Goal: Task Accomplishment & Management: Manage account settings

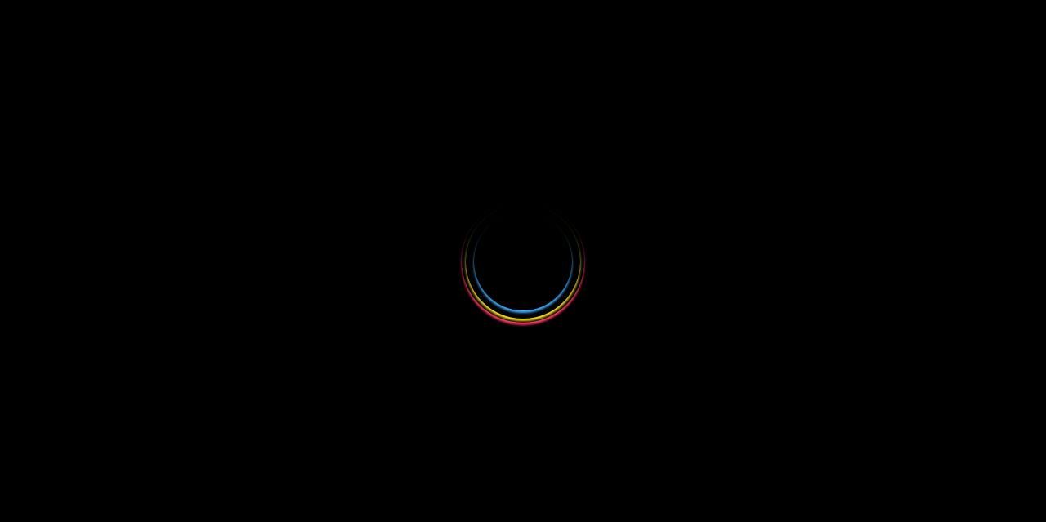
select select
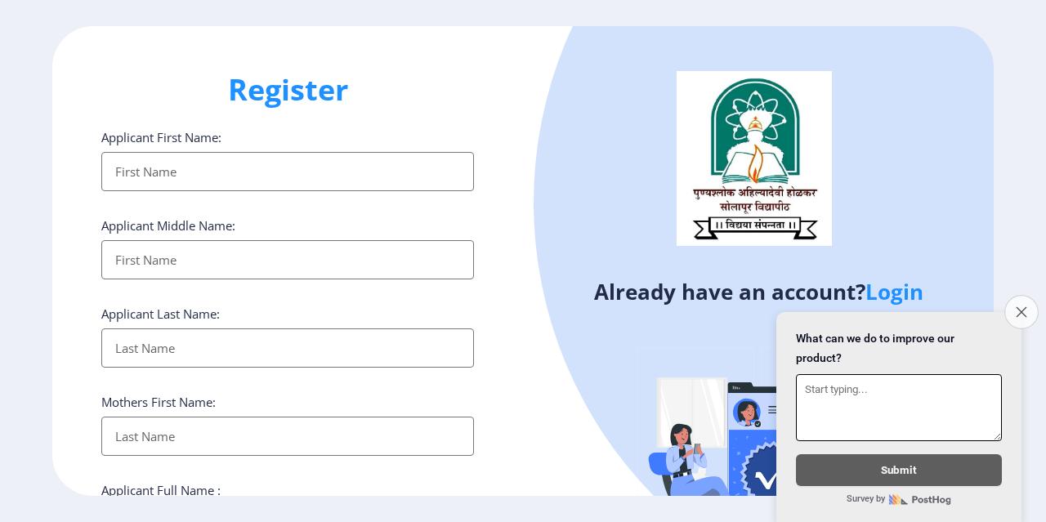
click at [1027, 297] on button "Close survey" at bounding box center [1022, 312] width 34 height 34
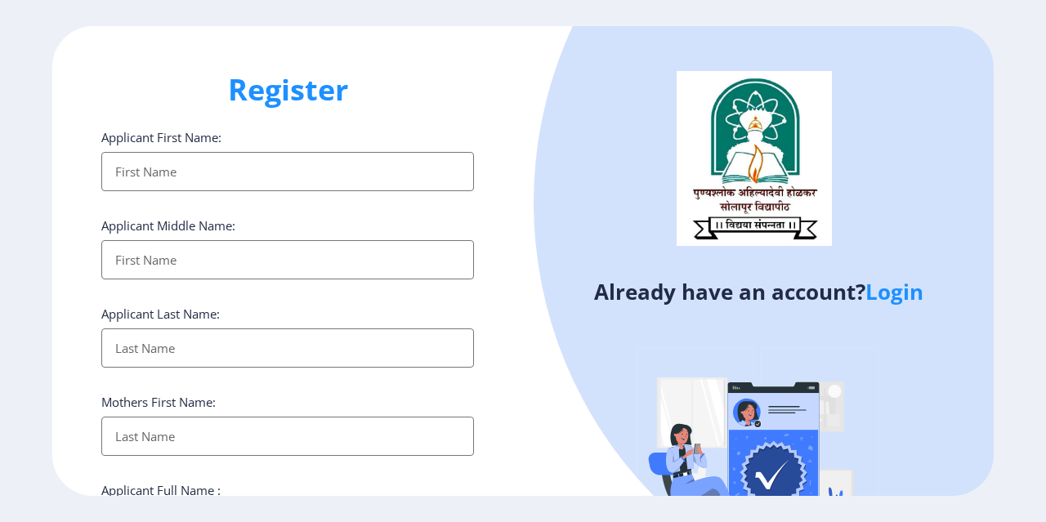
click at [893, 293] on link "Login" at bounding box center [895, 291] width 58 height 29
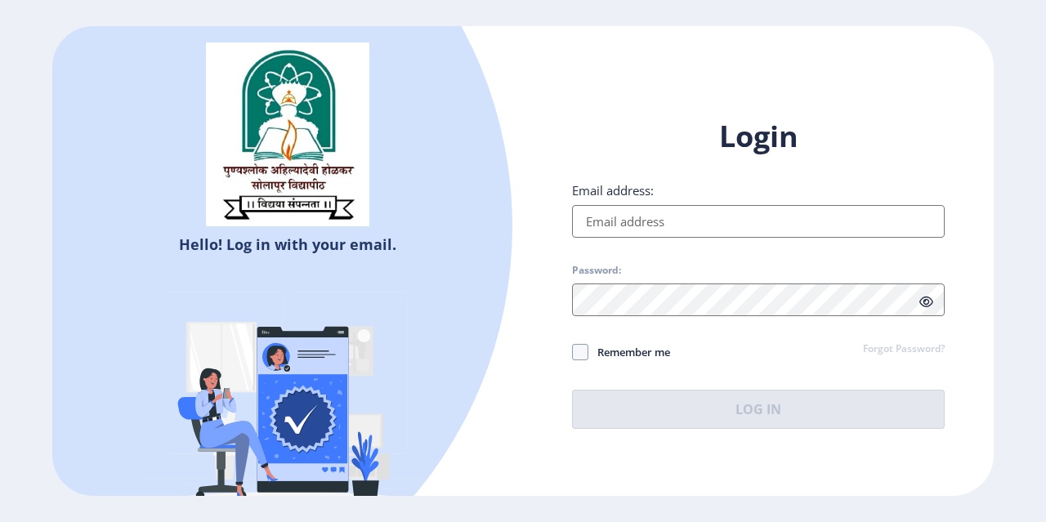
click at [737, 232] on input "Email address:" at bounding box center [758, 221] width 373 height 33
type input "[EMAIL_ADDRESS][DOMAIN_NAME]"
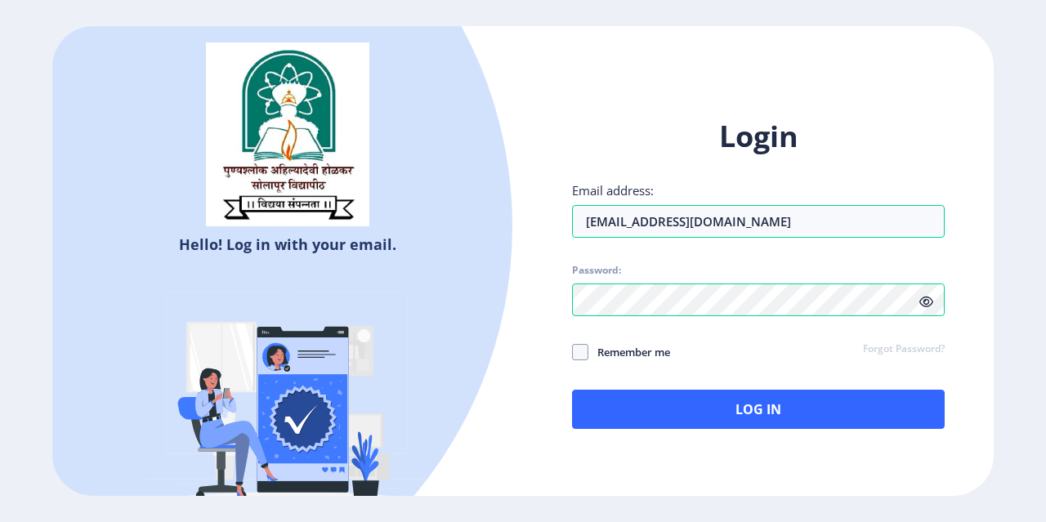
click at [929, 307] on icon at bounding box center [927, 302] width 14 height 12
click at [438, 348] on div "Hello! Log in with your email. Don't have an account? Register Login Email addr…" at bounding box center [523, 261] width 942 height 470
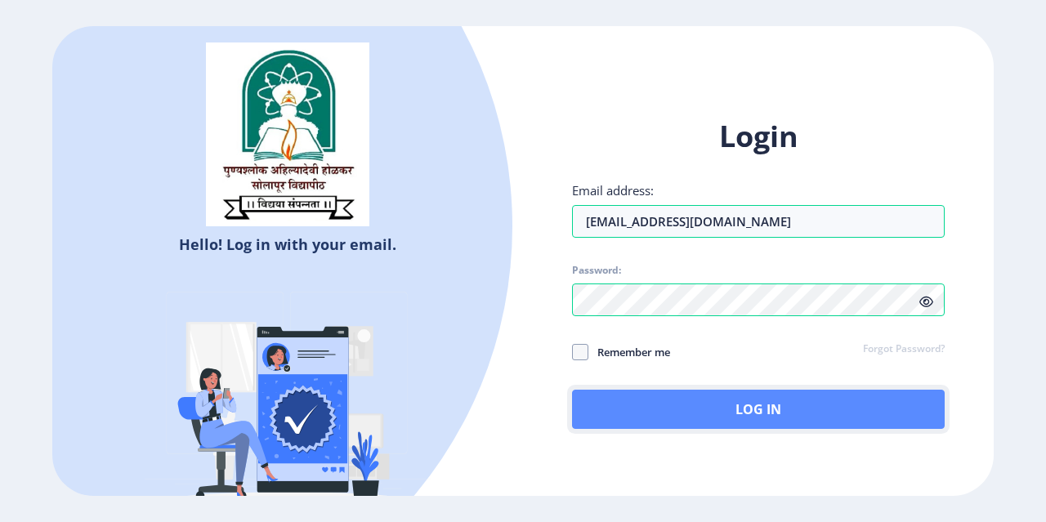
click at [615, 401] on button "Log In" at bounding box center [758, 409] width 373 height 39
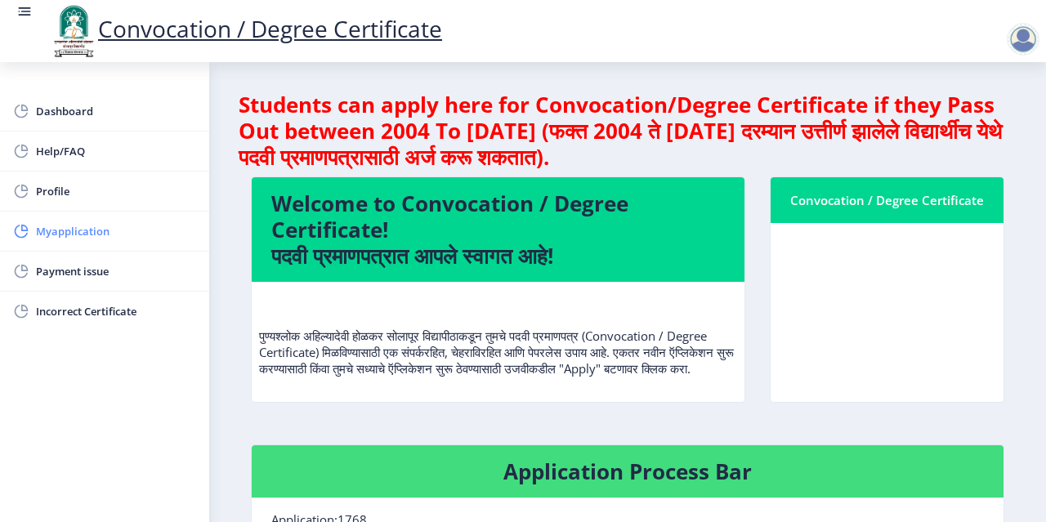
click at [91, 233] on span "Myapplication" at bounding box center [116, 231] width 160 height 20
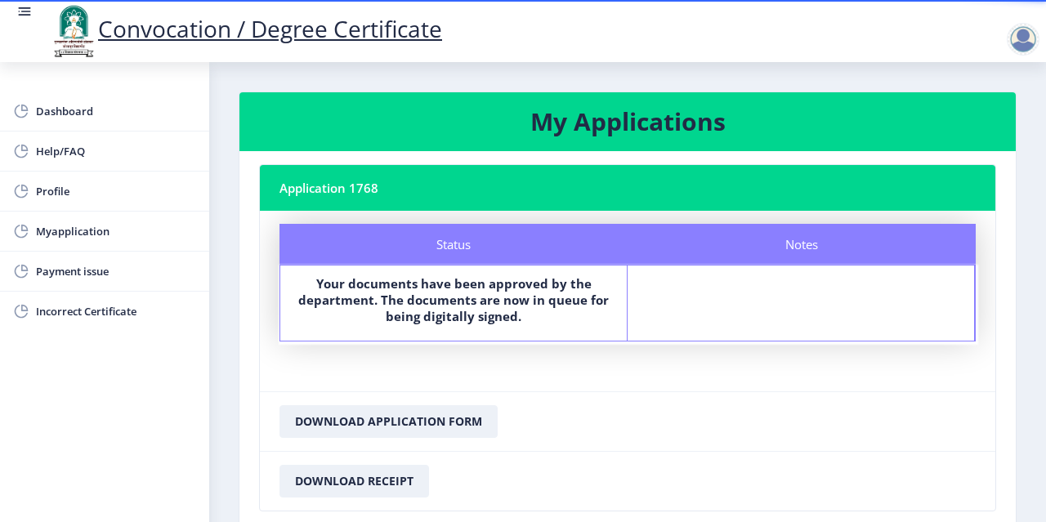
drag, startPoint x: 1037, startPoint y: 193, endPoint x: 1045, endPoint y: 309, distance: 116.3
click at [1045, 309] on div "Convocation / Degree Certificate Dashboard Help/FAQ Profile Myapplication Payme…" at bounding box center [523, 261] width 1046 height 522
click at [108, 426] on div "Dashboard Help/FAQ Profile Myapplication Payment issue Incorrect Certificate" at bounding box center [104, 292] width 209 height 460
drag, startPoint x: 391, startPoint y: 306, endPoint x: 530, endPoint y: 333, distance: 141.5
click at [530, 333] on div "Status Your documents have been approved by the department. The documents are n…" at bounding box center [453, 303] width 347 height 75
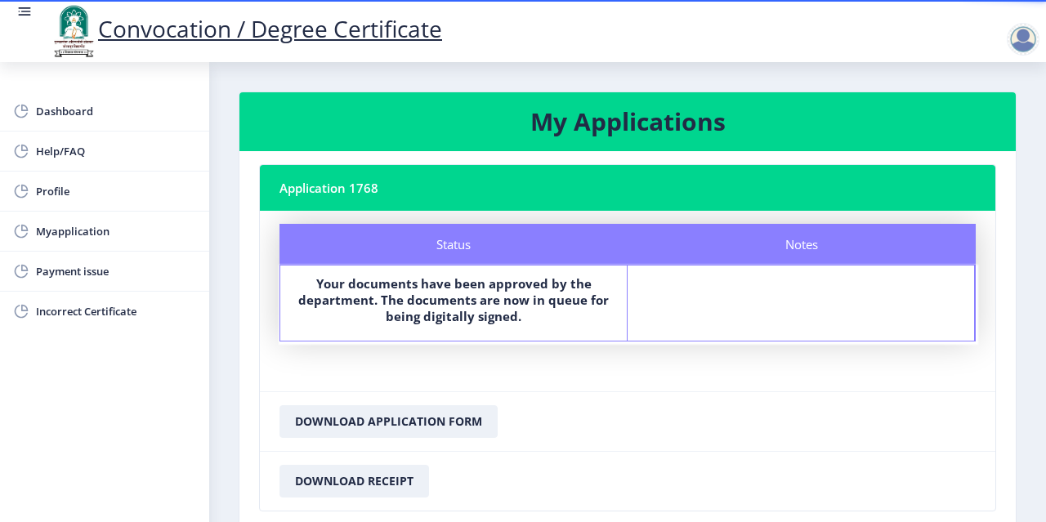
click at [746, 435] on nb-card-footer "Download Application Form" at bounding box center [628, 422] width 736 height 60
click at [79, 237] on span "Myapplication" at bounding box center [116, 231] width 160 height 20
click at [1027, 38] on div at bounding box center [1023, 39] width 33 height 33
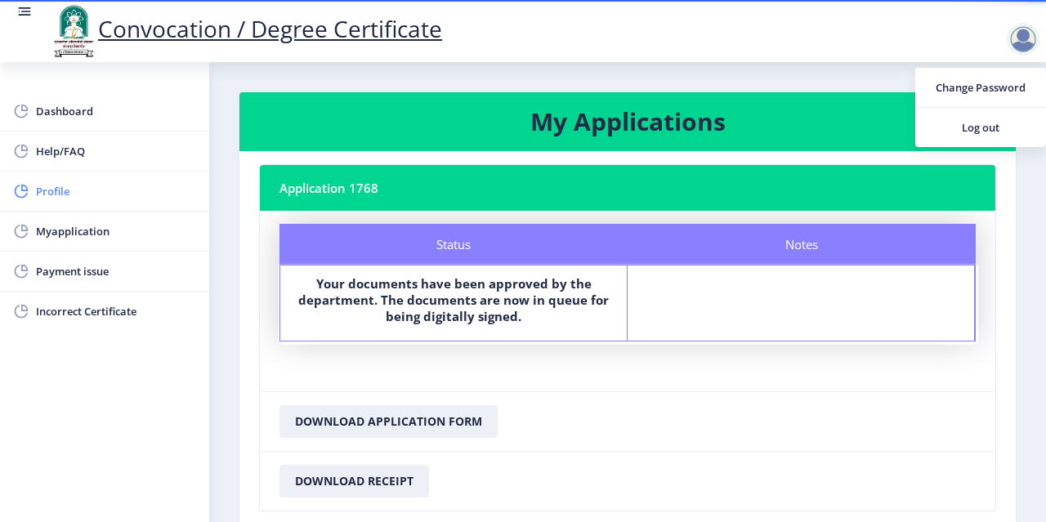
click at [59, 192] on span "Profile" at bounding box center [116, 191] width 160 height 20
select select
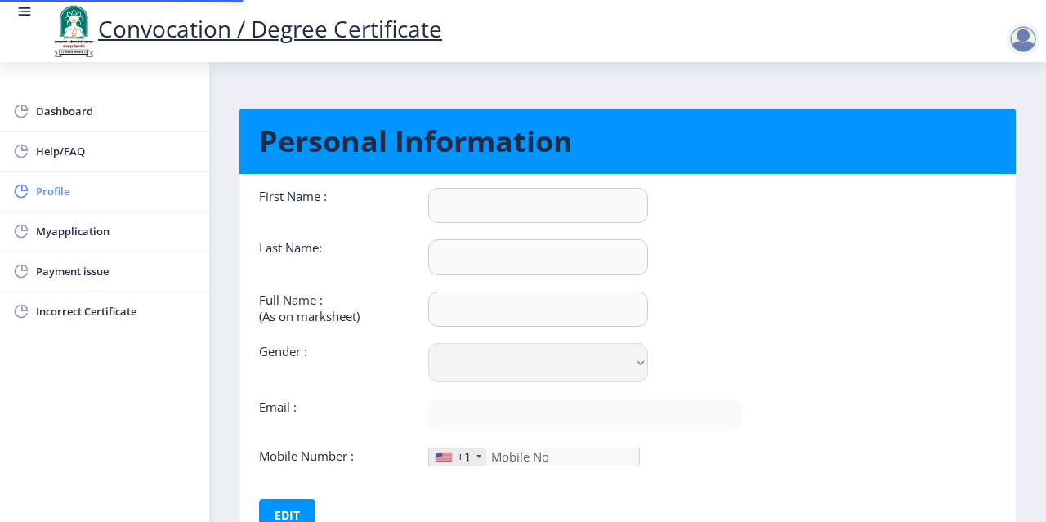
type input "[PERSON_NAME]"
select select "[DEMOGRAPHIC_DATA]"
type input "[EMAIL_ADDRESS][DOMAIN_NAME]"
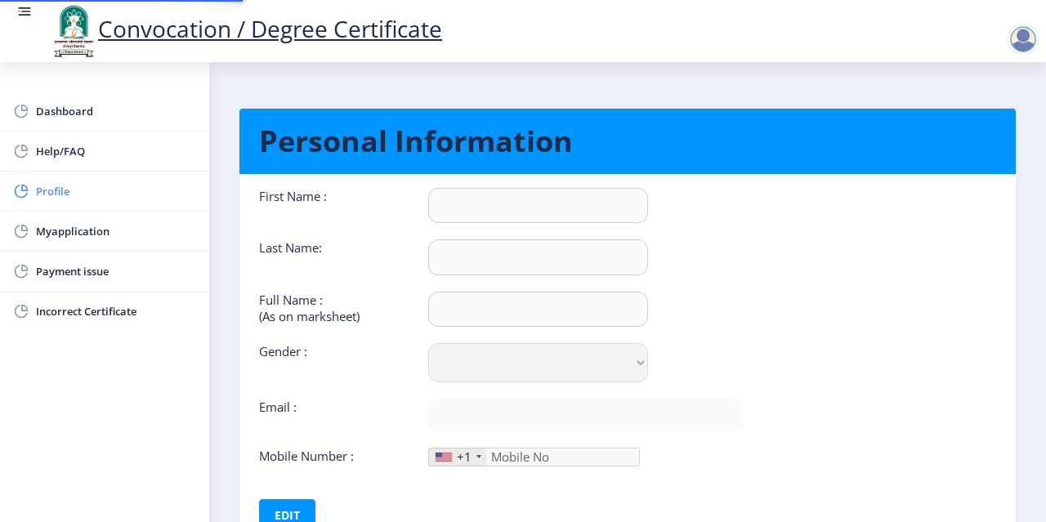
type input "9422900024"
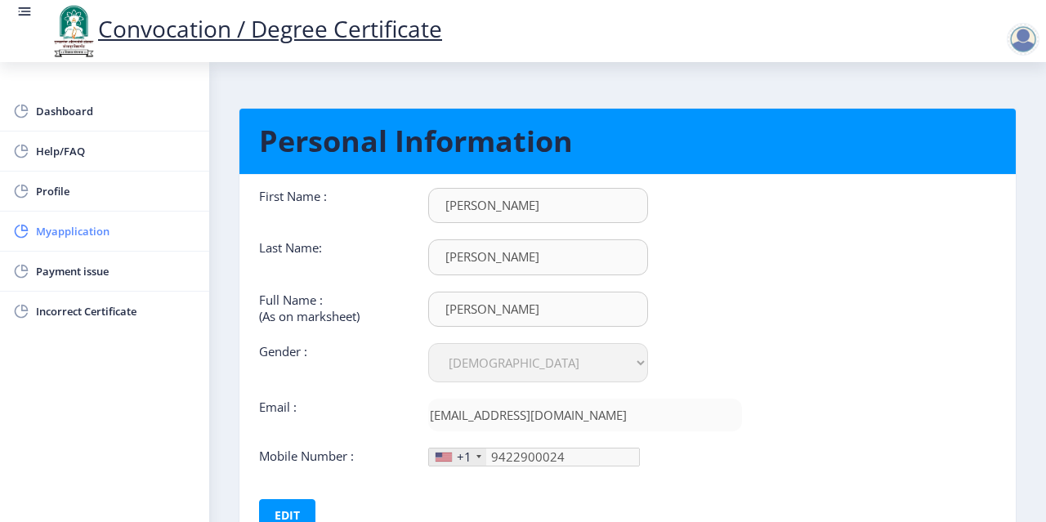
click at [56, 229] on span "Myapplication" at bounding box center [116, 231] width 160 height 20
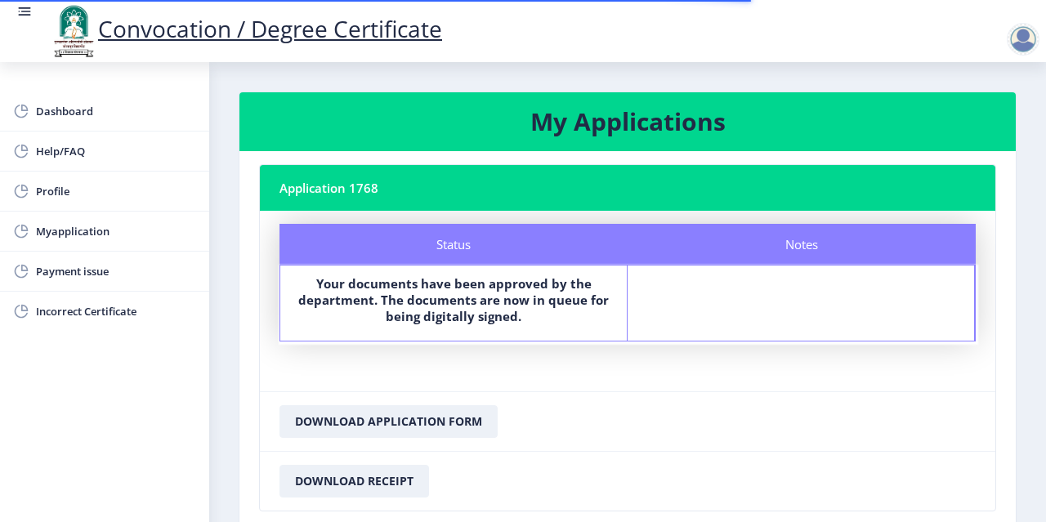
click at [484, 331] on div "Status Your documents have been approved by the department. The documents are n…" at bounding box center [453, 303] width 347 height 75
click at [371, 477] on button "Download Receipt" at bounding box center [355, 481] width 150 height 33
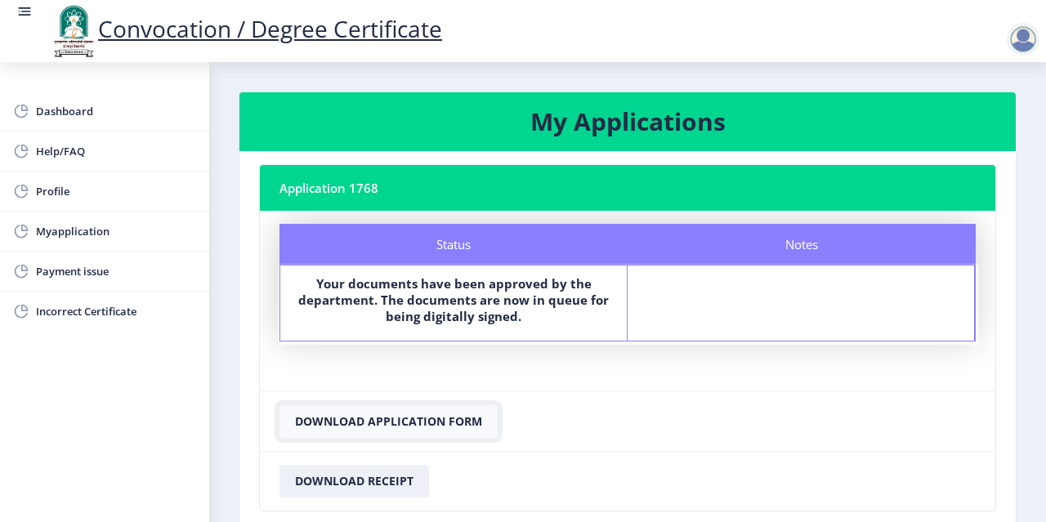
click at [418, 411] on button "Download Application Form" at bounding box center [389, 421] width 218 height 33
click at [464, 296] on b "Your documents have been approved by the department. The documents are now in q…" at bounding box center [453, 299] width 311 height 49
click at [964, 386] on nb-card-body "Status Notes Status Your documents have been approved by the department. The do…" at bounding box center [628, 301] width 736 height 181
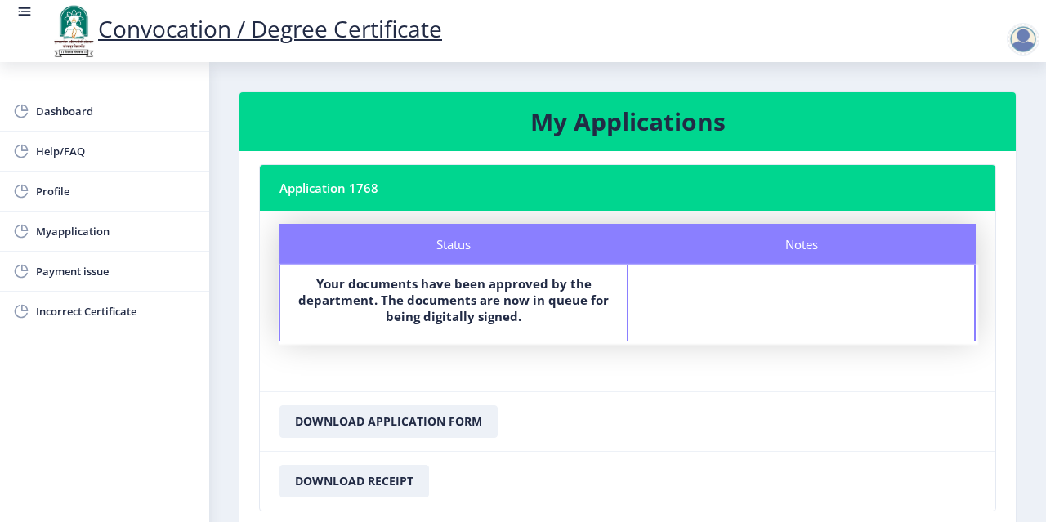
click at [428, 314] on b "Your documents have been approved by the department. The documents are now in q…" at bounding box center [453, 299] width 311 height 49
click at [601, 363] on nb-card-body "Status Notes Status Your documents have been approved by the department. The do…" at bounding box center [628, 301] width 736 height 181
click at [87, 263] on span "Payment issue" at bounding box center [116, 272] width 160 height 20
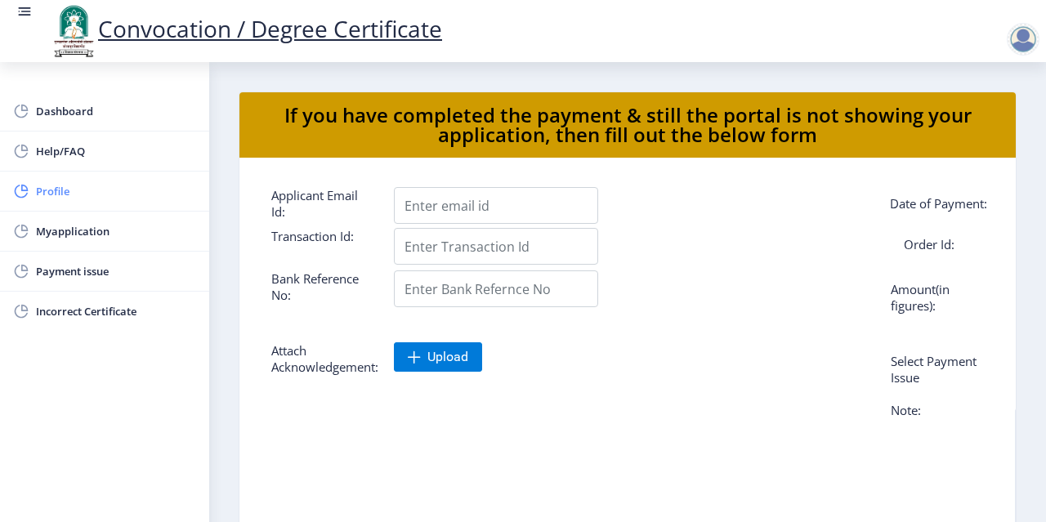
click at [56, 191] on span "Profile" at bounding box center [116, 191] width 160 height 20
select select
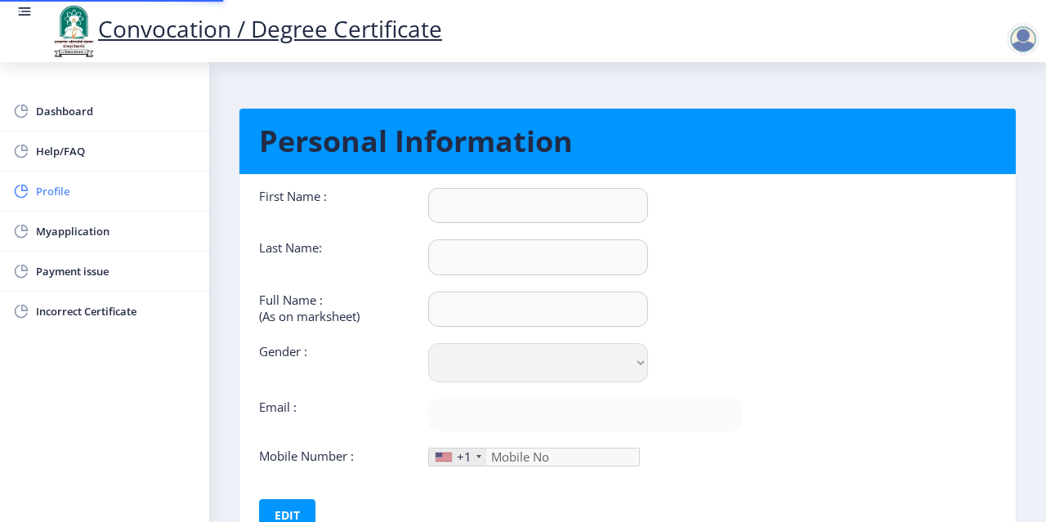
type input "[PERSON_NAME]"
select select "[DEMOGRAPHIC_DATA]"
type input "[EMAIL_ADDRESS][DOMAIN_NAME]"
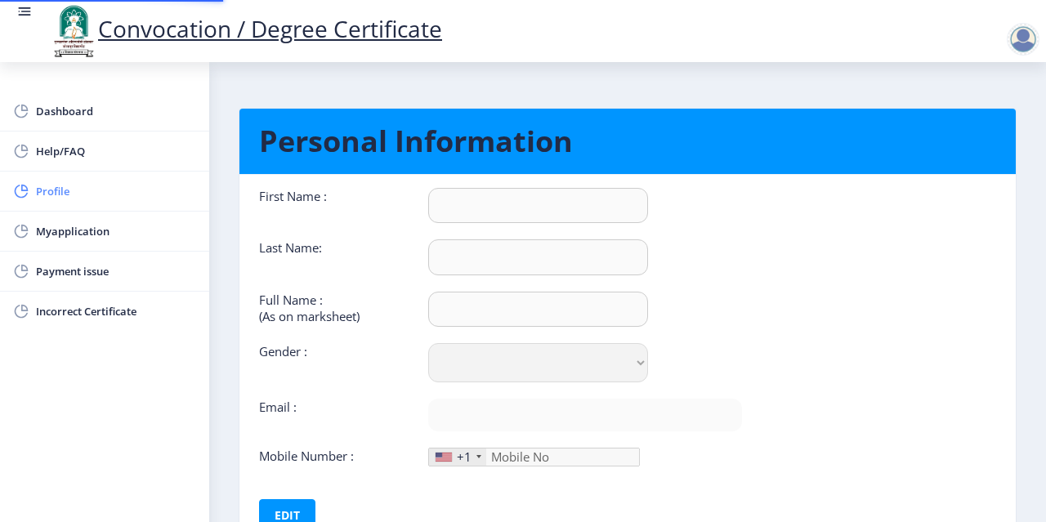
type input "9422900024"
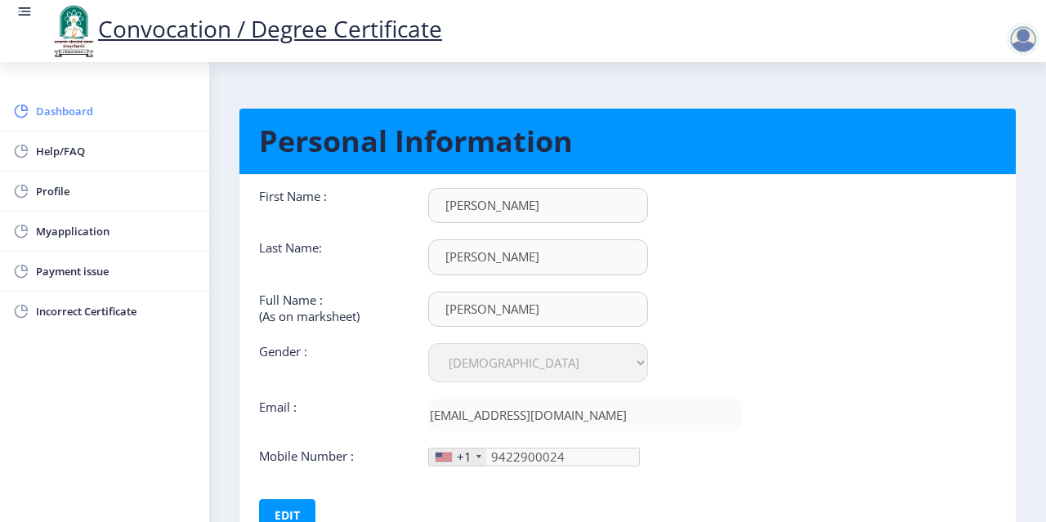
click at [52, 111] on span "Dashboard" at bounding box center [116, 111] width 160 height 20
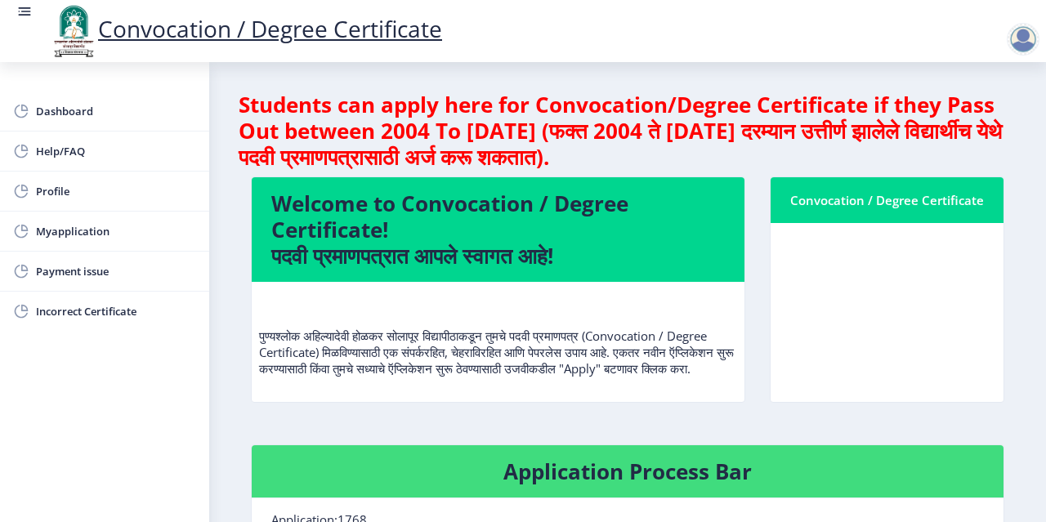
click at [159, 417] on div "Dashboard Help/FAQ Profile Myapplication Payment issue Incorrect Certificate" at bounding box center [104, 292] width 209 height 460
click at [649, 485] on h4 "Application Process Bar" at bounding box center [627, 472] width 713 height 26
click at [803, 475] on h4 "Application Process Bar" at bounding box center [627, 472] width 713 height 26
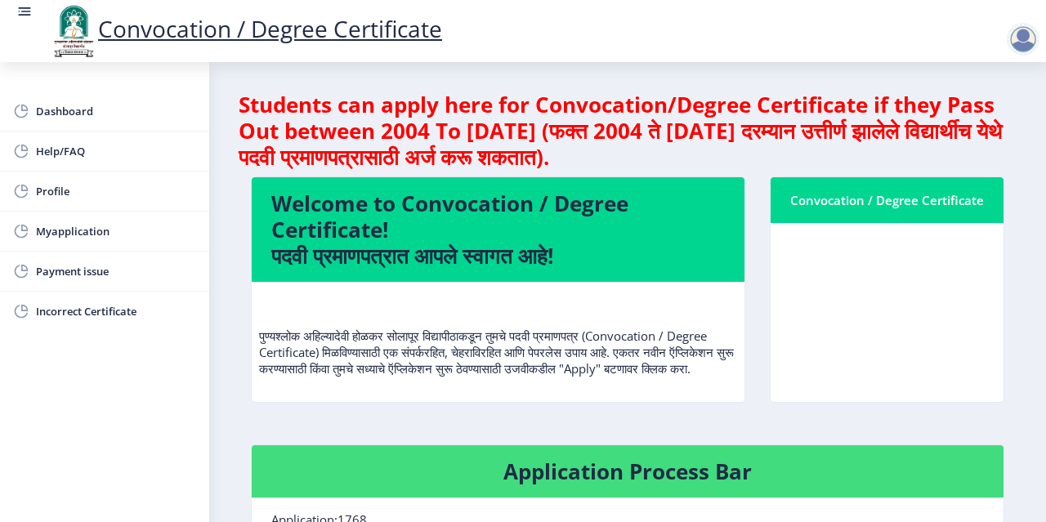
click at [1038, 101] on nb-layout-column "Students can apply here for Convocation/Degree Certificate if they Pass Out bet…" at bounding box center [627, 528] width 837 height 933
drag, startPoint x: 1038, startPoint y: 101, endPoint x: 1045, endPoint y: 289, distance: 188.1
click at [1045, 289] on div "Convocation / Degree Certificate Dashboard Help/FAQ Profile Myapplication Payme…" at bounding box center [523, 261] width 1046 height 522
click at [852, 285] on nb-card-body at bounding box center [887, 312] width 233 height 179
click at [593, 244] on h4 "Welcome to Convocation / Degree Certificate! पदवी प्रमाणपत्रात आपले स्वागत आहे!" at bounding box center [498, 229] width 454 height 78
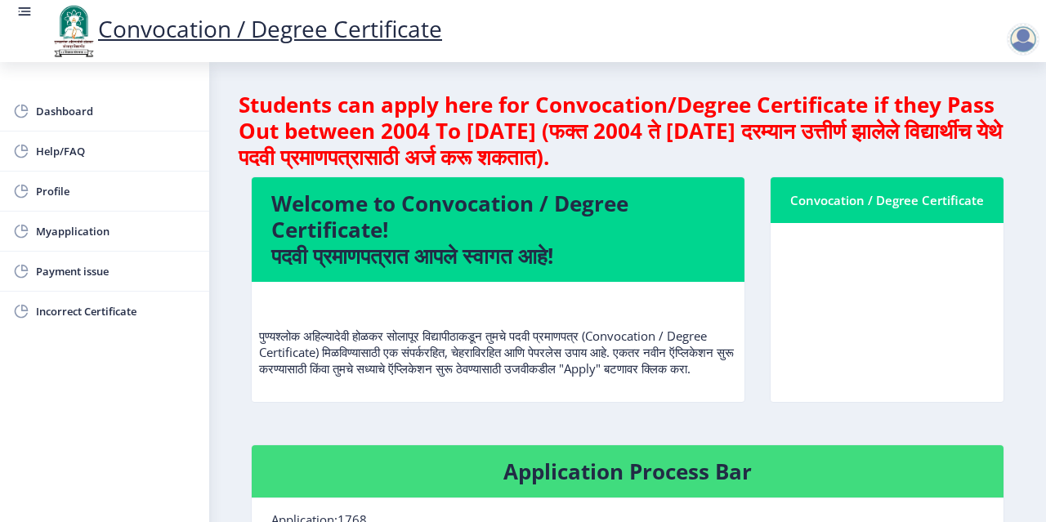
click at [374, 402] on nb-card-body "पुण्यश्लोक अहिल्यादेवी होळकर सोलापूर विद्यापीठाकडून तुमचे पदवी प्रमाणपत्र (Conv…" at bounding box center [498, 342] width 493 height 120
click at [905, 202] on div "Convocation / Degree Certificate" at bounding box center [887, 200] width 194 height 20
click at [781, 302] on nb-card-body at bounding box center [887, 312] width 233 height 179
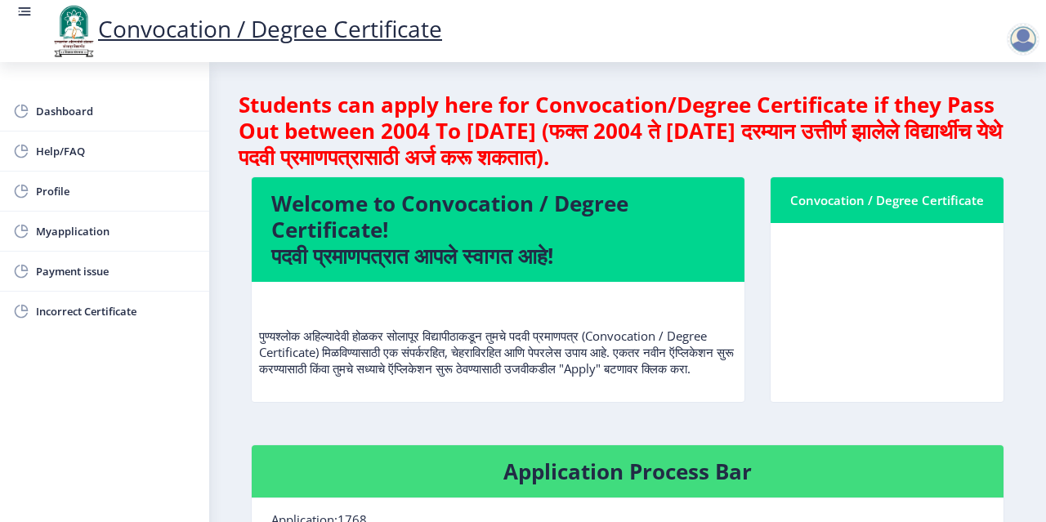
drag, startPoint x: 642, startPoint y: 136, endPoint x: 942, endPoint y: 156, distance: 300.6
click at [942, 156] on h4 "Students can apply here for Convocation/Degree Certificate if they Pass Out bet…" at bounding box center [628, 131] width 778 height 78
drag, startPoint x: 629, startPoint y: 103, endPoint x: 903, endPoint y: 164, distance: 281.4
click at [903, 164] on h4 "Students can apply here for Convocation/Degree Certificate if they Pass Out bet…" at bounding box center [628, 131] width 778 height 78
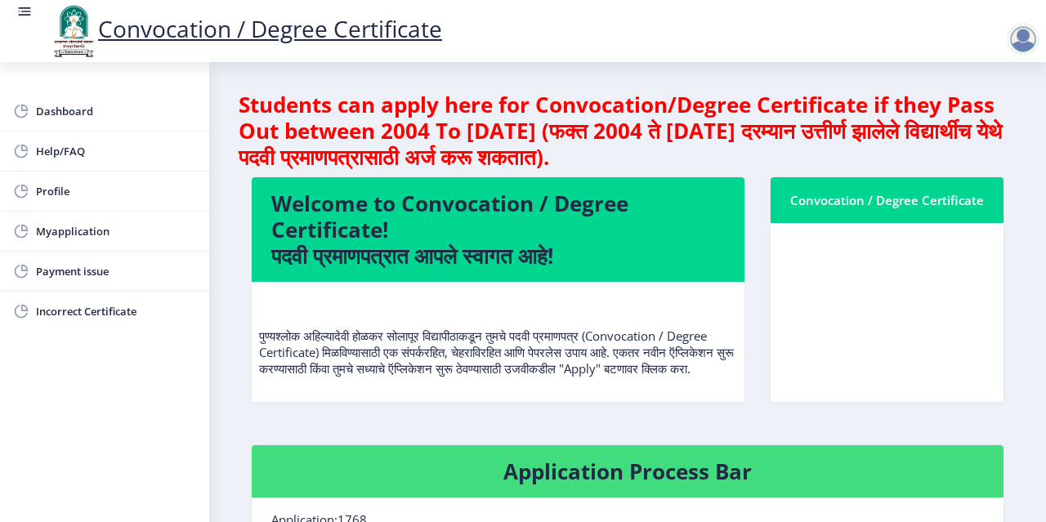
click at [903, 164] on h4 "Students can apply here for Convocation/Degree Certificate if they Pass Out bet…" at bounding box center [628, 131] width 778 height 78
click at [93, 227] on span "Myapplication" at bounding box center [116, 231] width 160 height 20
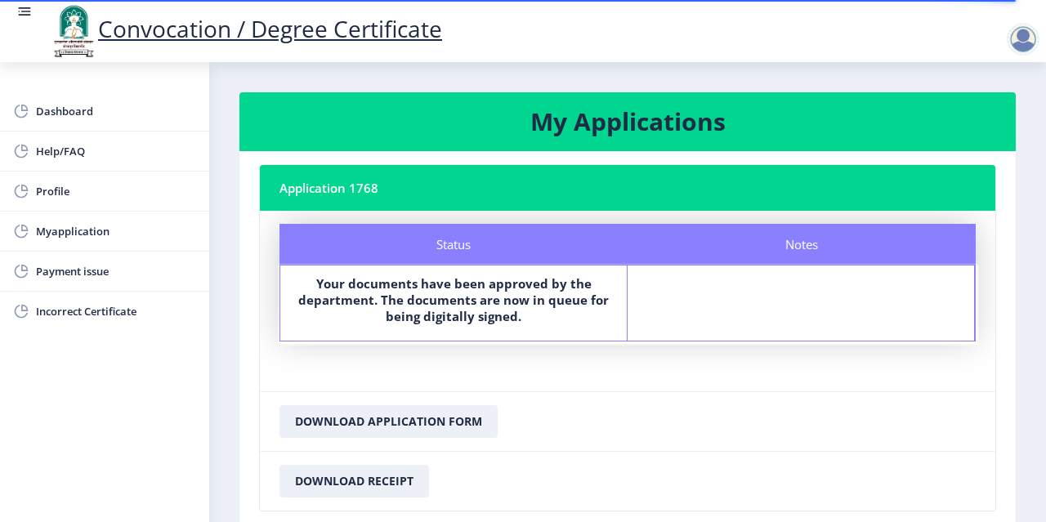
click at [1031, 34] on div at bounding box center [1023, 39] width 33 height 33
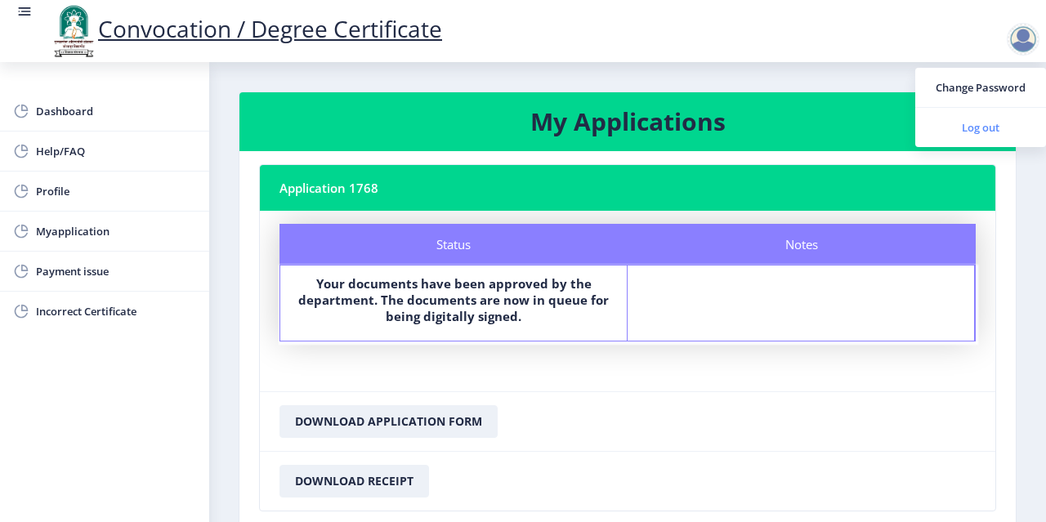
click at [990, 134] on span "Log out" at bounding box center [980, 128] width 105 height 20
